Goal: Find contact information: Find contact information

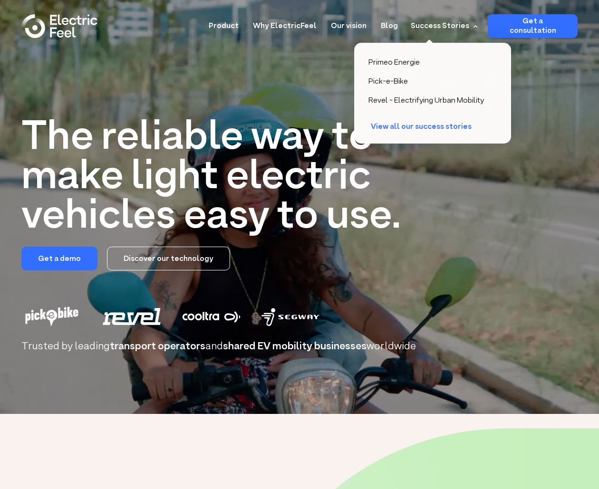
click at [445, 22] on div "Success Stories" at bounding box center [440, 25] width 58 height 11
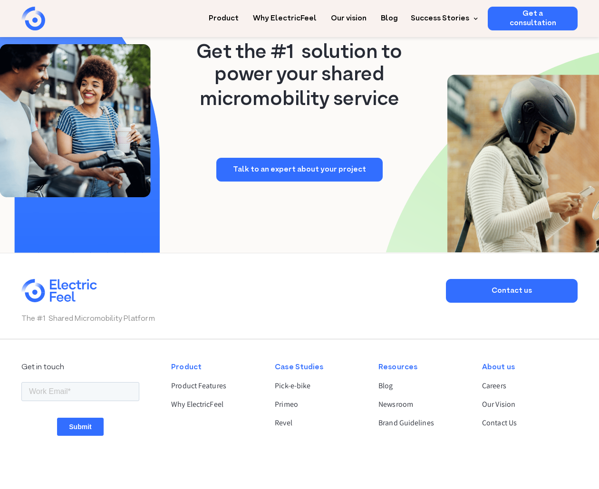
scroll to position [2433, 0]
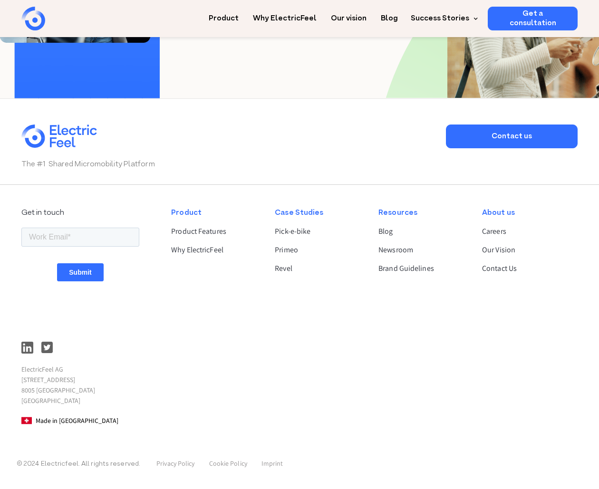
drag, startPoint x: 263, startPoint y: 342, endPoint x: 246, endPoint y: 346, distance: 17.1
click at [261, 342] on div "Product Product Features Why ElectricFeel" at bounding box center [215, 316] width 104 height 235
click at [274, 461] on link "Imprint" at bounding box center [272, 463] width 22 height 9
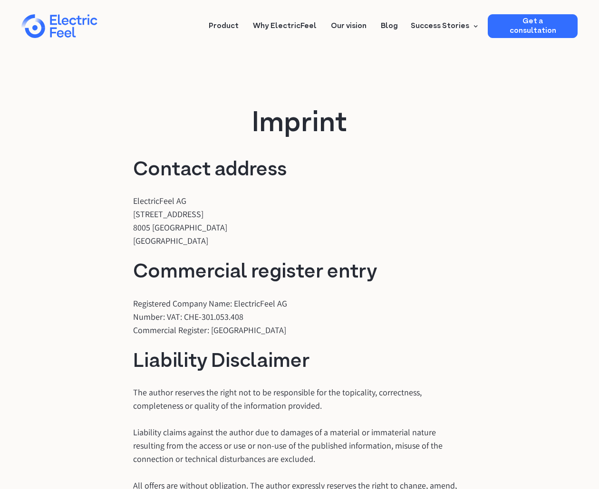
click at [71, 28] on div "home" at bounding box center [75, 27] width 57 height 29
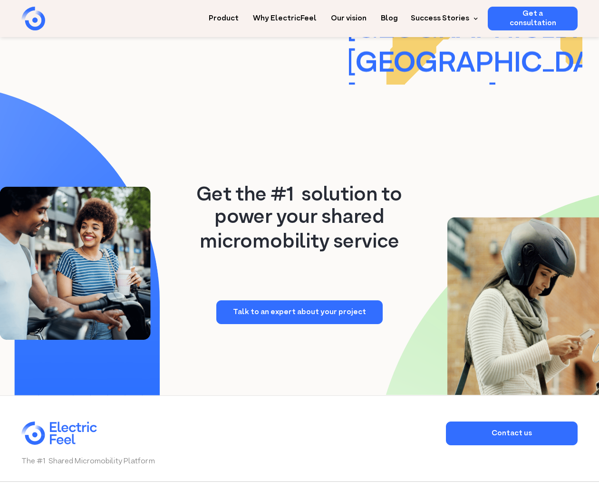
scroll to position [2433, 0]
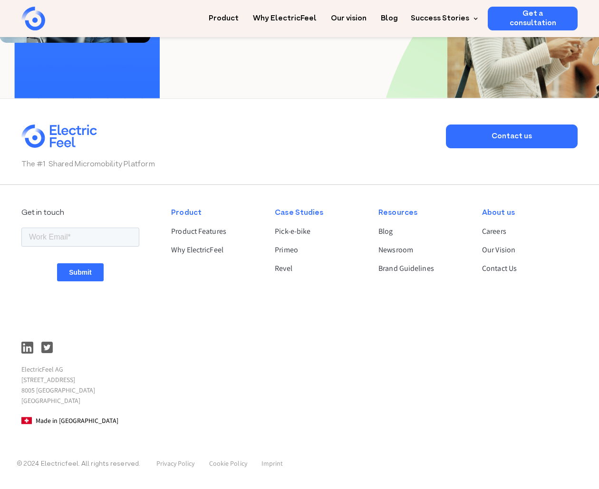
click at [242, 142] on div "The #1 Shared Micromobility Platform" at bounding box center [228, 148] width 415 height 46
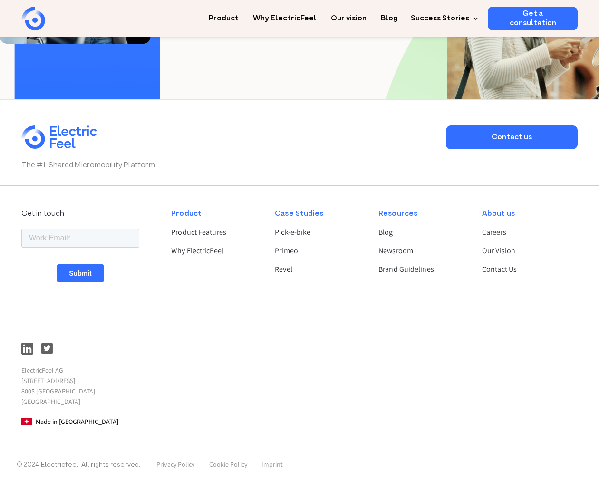
click at [279, 127] on div "The #1 Shared Micromobility Platform" at bounding box center [228, 148] width 415 height 46
click at [499, 268] on link "Contact Us" at bounding box center [525, 269] width 87 height 11
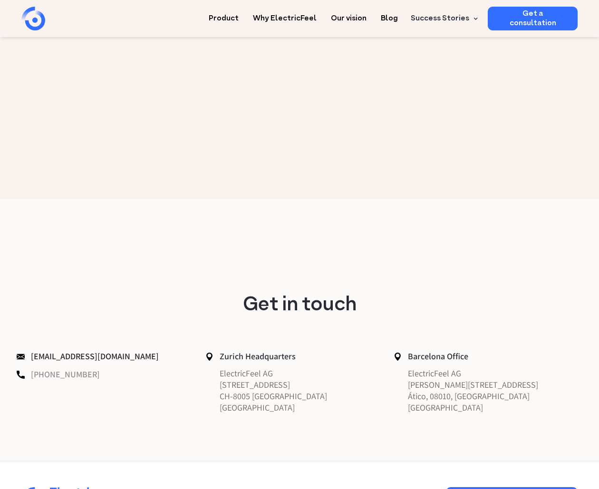
scroll to position [292, 0]
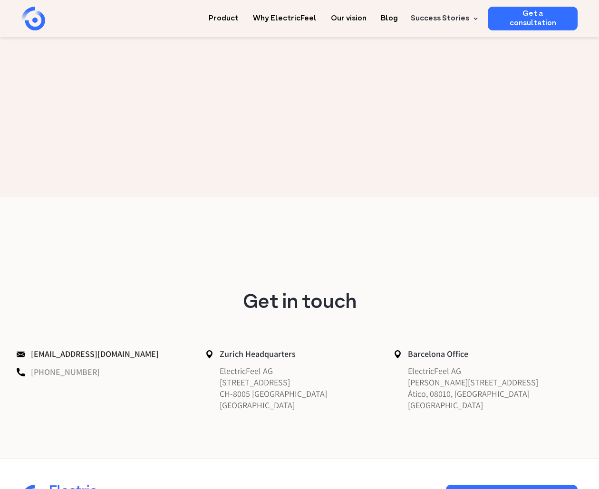
click at [77, 374] on link "+41 44 350 2200" at bounding box center [65, 372] width 69 height 11
